Goal: Find specific page/section: Find specific page/section

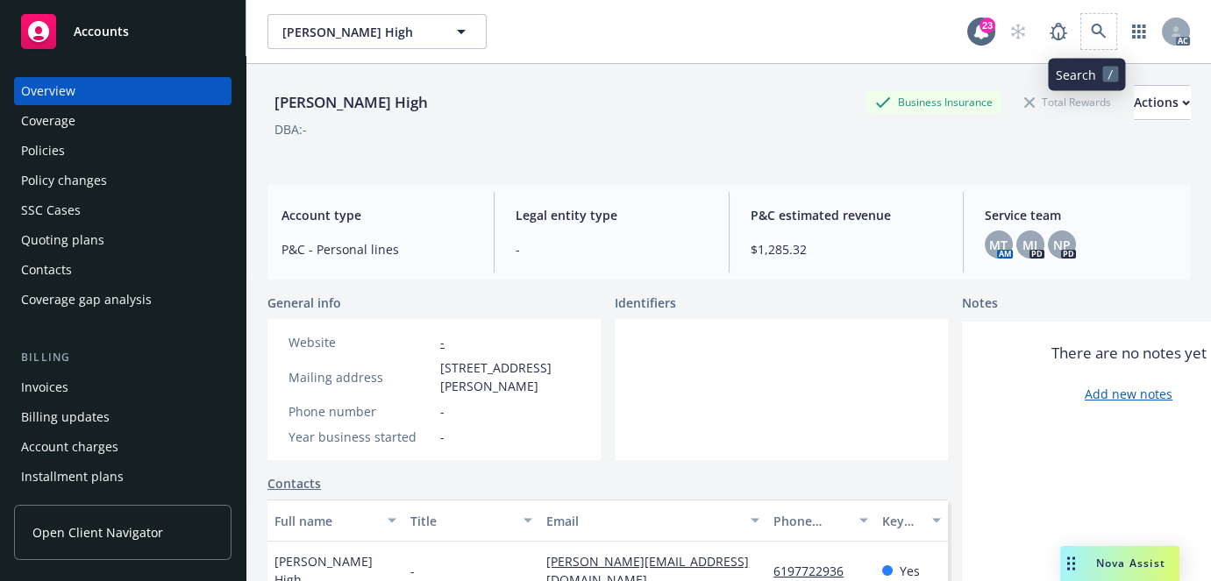
click at [1097, 45] on span at bounding box center [1098, 31] width 35 height 35
click at [1097, 31] on link at bounding box center [1098, 31] width 35 height 35
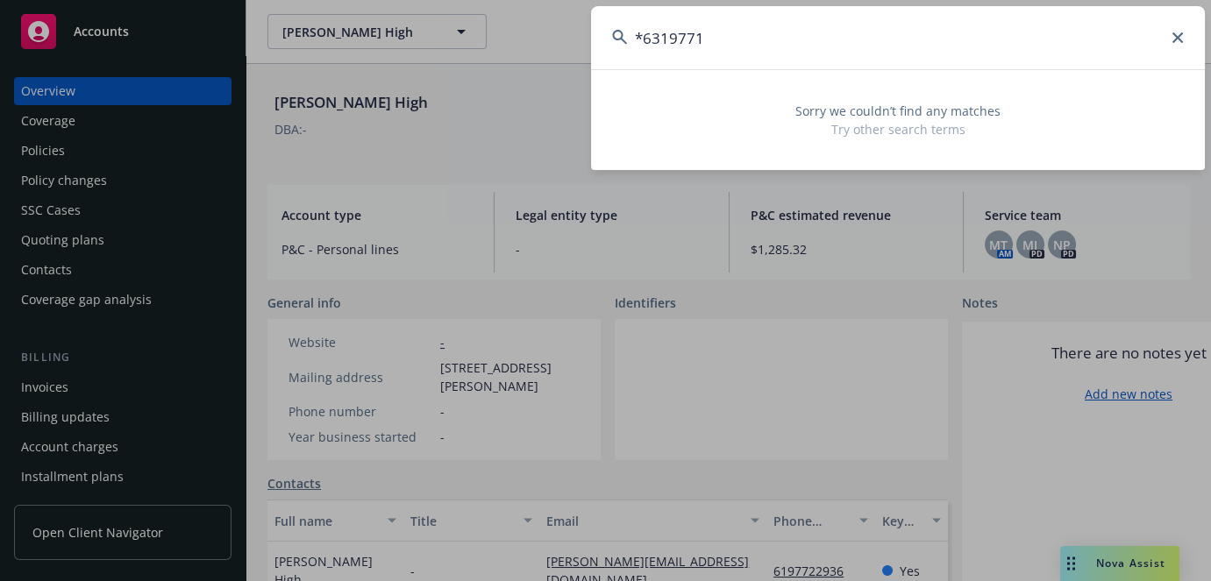
click at [640, 44] on input "*6319771" at bounding box center [898, 37] width 614 height 63
type input "6319771"
click at [135, 0] on html "Accounts Overview Coverage Policies Policy changes SSC Cases Quoting plans Cont…" at bounding box center [605, 290] width 1211 height 581
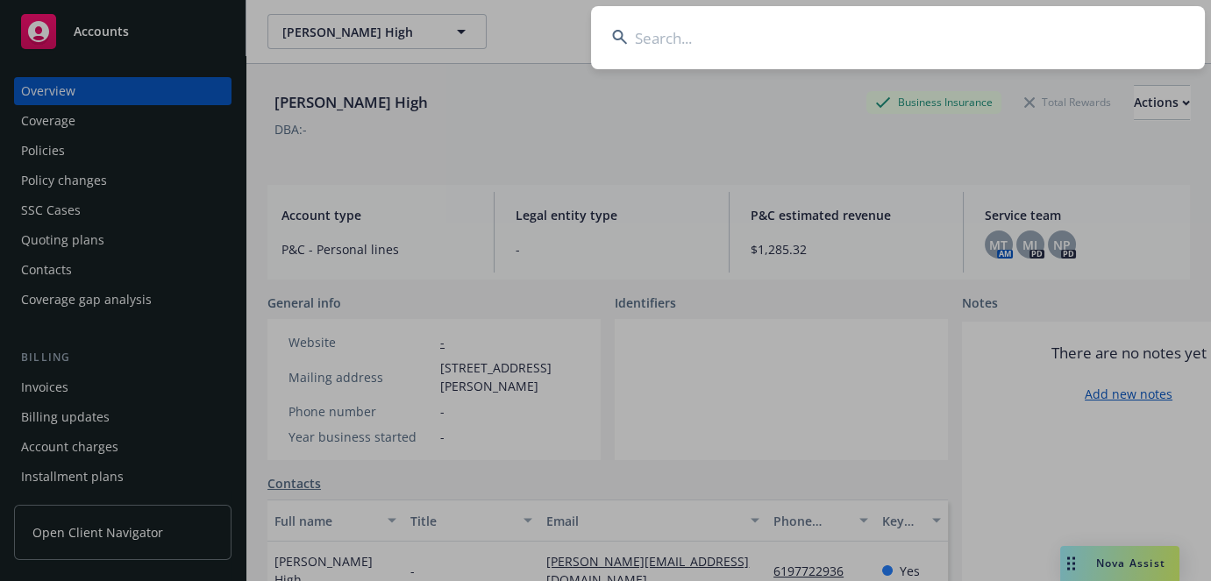
paste input "UNITED FINANCIAL CAS CO"
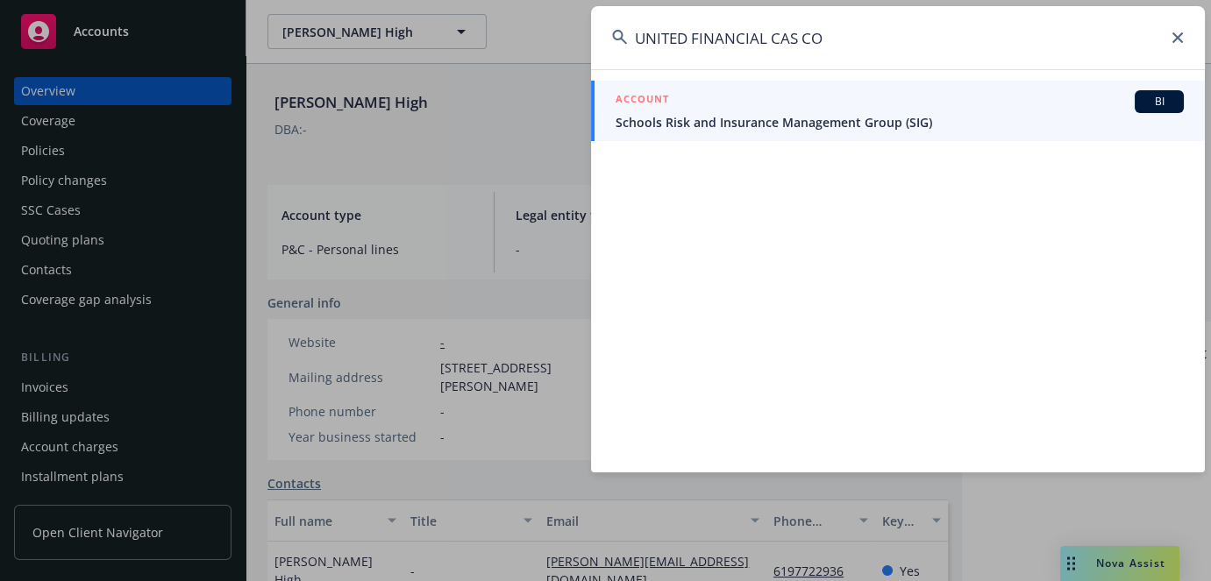
drag, startPoint x: 872, startPoint y: 33, endPoint x: 70, endPoint y: -17, distance: 803.6
click at [70, 0] on html "Accounts Overview Coverage Policies Policy changes SSC Cases Quoting plans Cont…" at bounding box center [605, 290] width 1211 height 581
paste input "863105019"
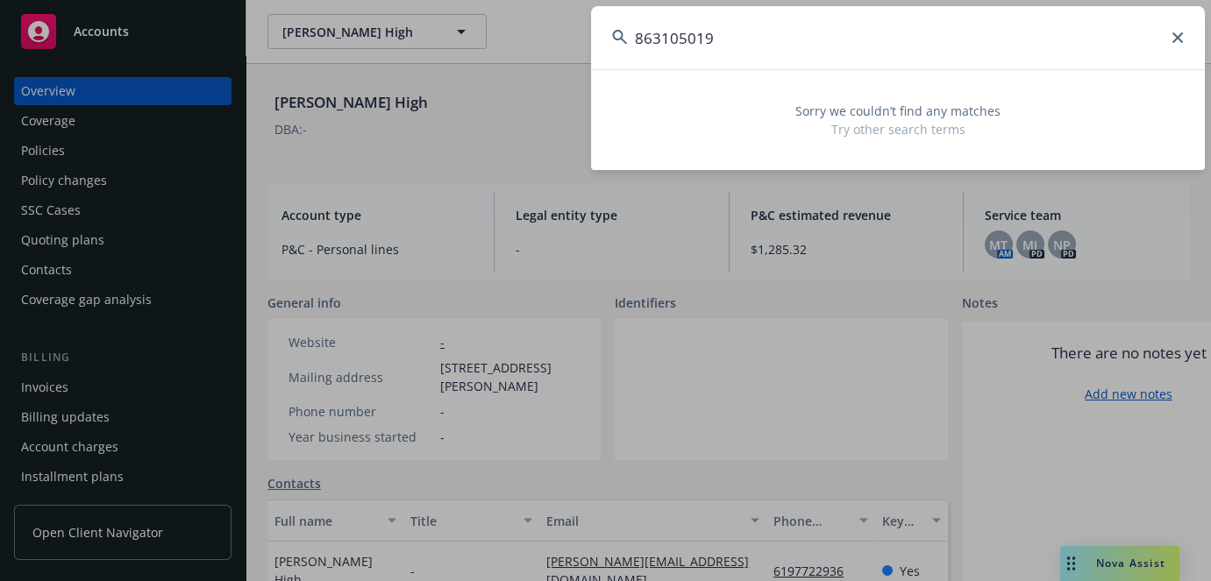
type input "863105019"
drag, startPoint x: 912, startPoint y: 28, endPoint x: 381, endPoint y: 57, distance: 531.1
click at [401, 54] on div "863105019 Sorry we couldn’t find any matches Try other search terms" at bounding box center [605, 290] width 1211 height 581
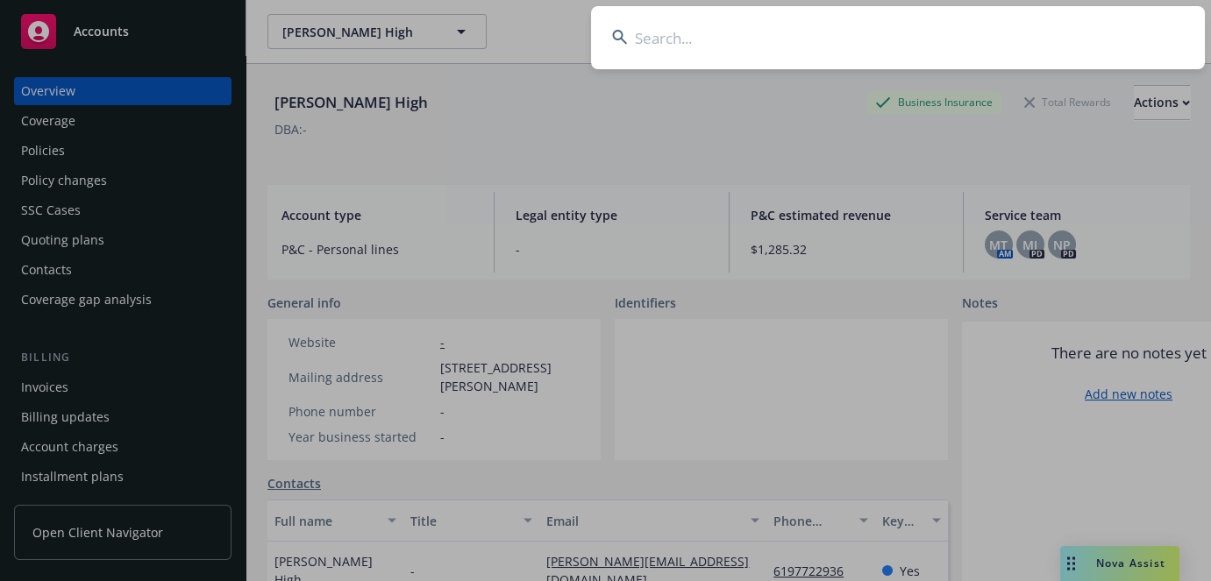
paste input "[PERSON_NAME]"
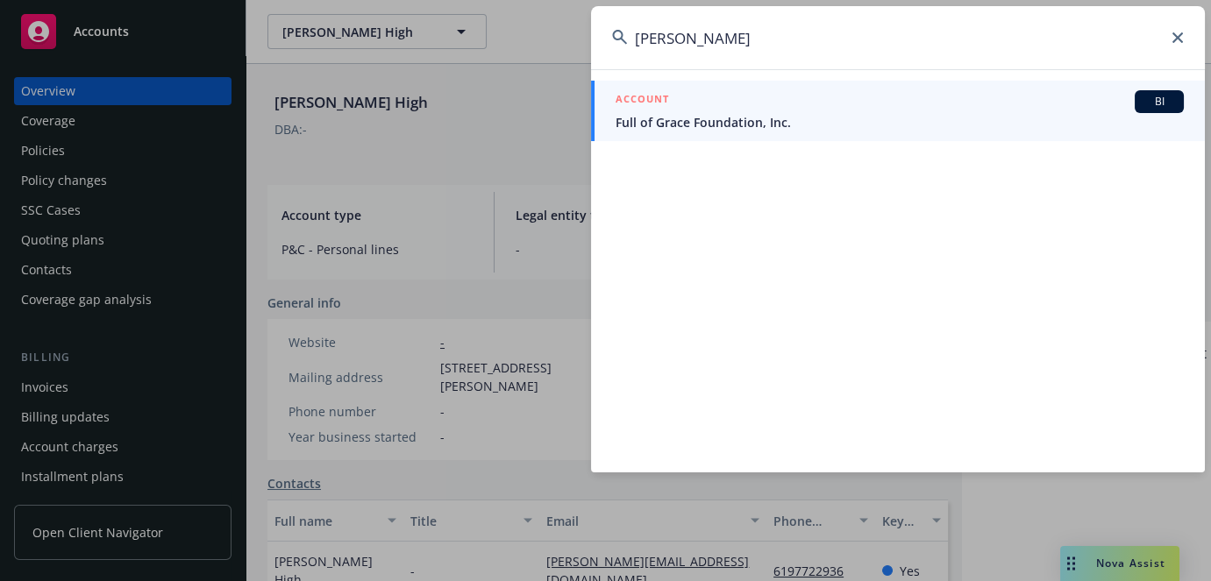
drag, startPoint x: 790, startPoint y: 35, endPoint x: 310, endPoint y: 79, distance: 481.5
click at [325, 79] on div "[PERSON_NAME] ACCOUNT BI Full of Grace Foundation, Inc." at bounding box center [605, 290] width 1211 height 581
paste input "1204 SUNCAST LANE"
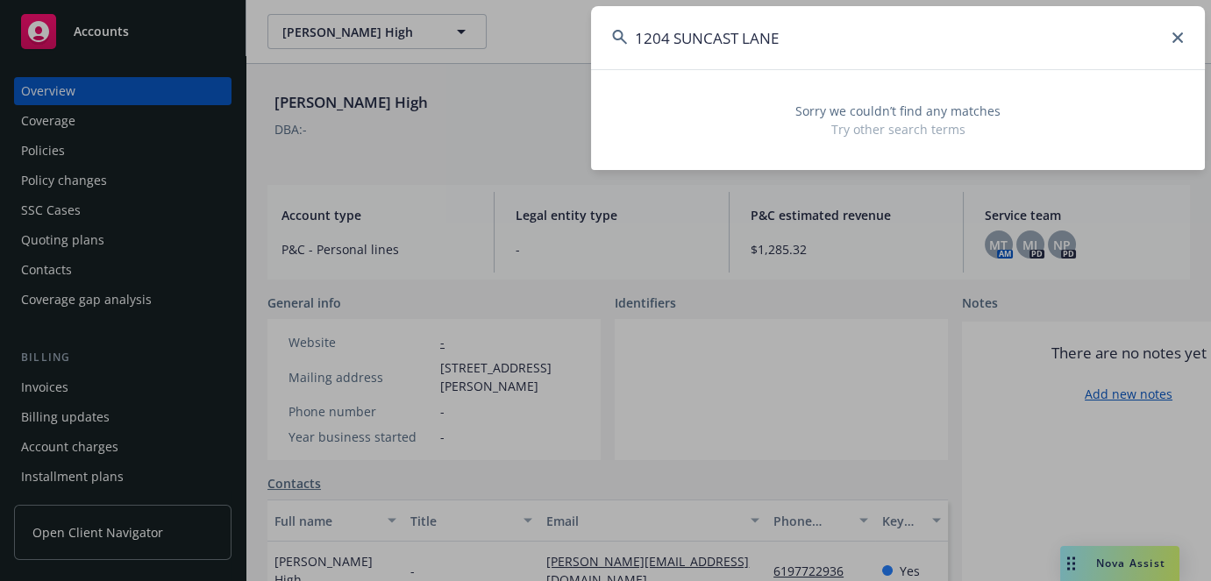
type input "1204 SUNCAST LANE"
